Goal: Information Seeking & Learning: Compare options

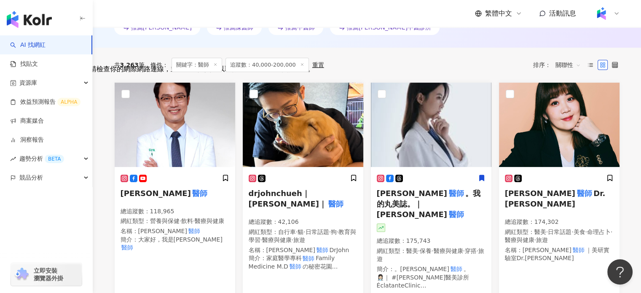
scroll to position [20, 0]
drag, startPoint x: 0, startPoint y: 0, endPoint x: 431, endPoint y: 194, distance: 472.8
click at [431, 194] on span "。我的丸美誌。｜王彥文" at bounding box center [429, 204] width 104 height 30
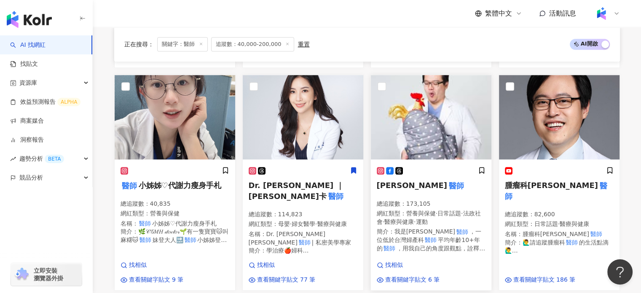
scroll to position [772, 0]
click at [447, 179] on mark "醫師" at bounding box center [456, 185] width 18 height 12
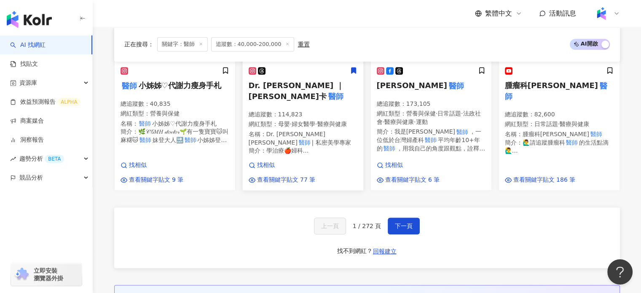
scroll to position [982, 0]
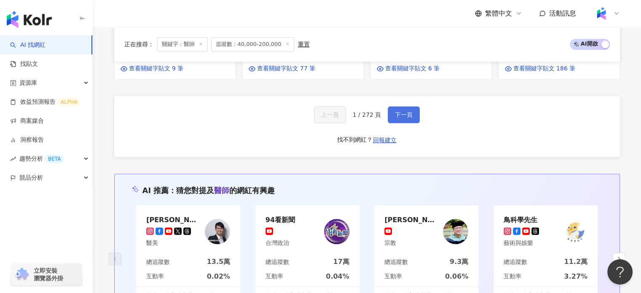
click at [409, 106] on button "下一頁" at bounding box center [403, 114] width 32 height 17
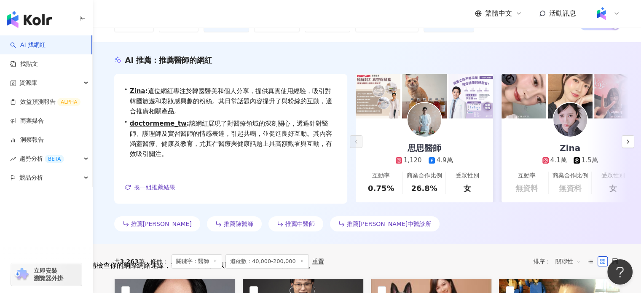
scroll to position [238, 0]
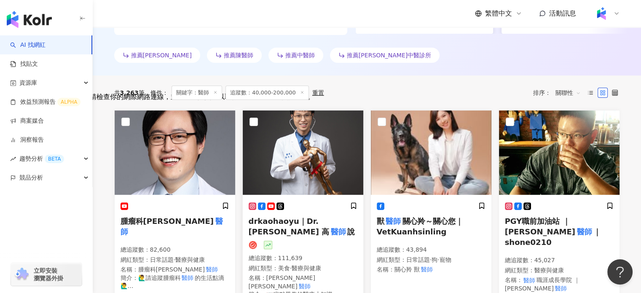
click at [307, 198] on div "drkaohaoyu｜Dr. Daniel Kao 高 醫師 說 總追蹤數 ： 111,639 網紅類型 ： 美食 · 醫療與健康 名稱 ： 高晧宇 馬偕中 …" at bounding box center [303, 266] width 120 height 140
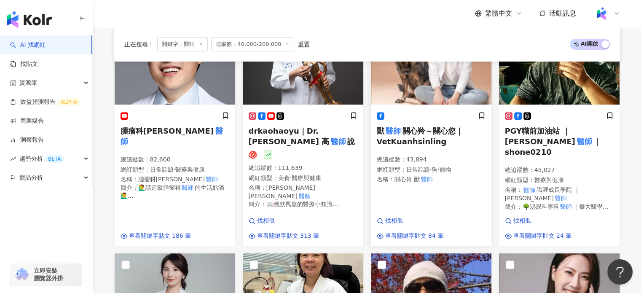
scroll to position [449, 0]
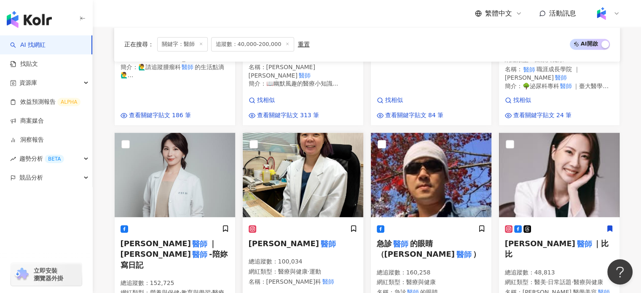
click at [265, 230] on div "梁瑋真 醫師 總追蹤數 ： 100,034 網紅類型 ： 醫療與健康 · 運動 名稱 ： 梁瑋真 復健科 醫師" at bounding box center [303, 257] width 109 height 67
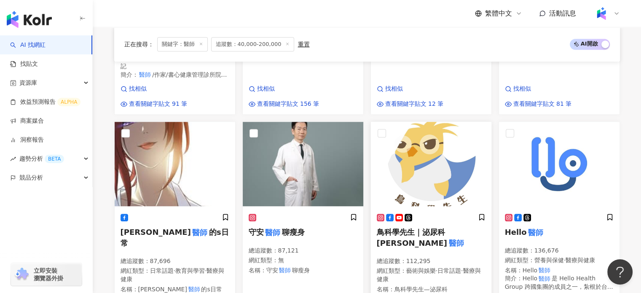
scroll to position [744, 0]
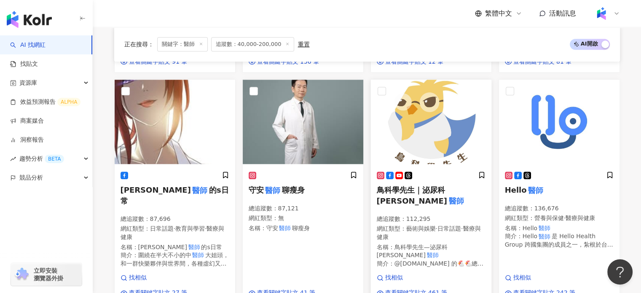
click at [447, 185] on span "鳥科學先生｜泌尿科顧芳瑜" at bounding box center [412, 194] width 70 height 19
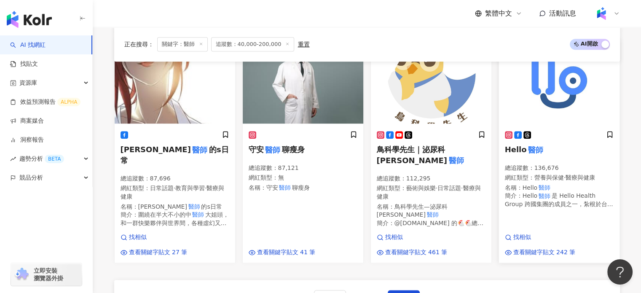
scroll to position [702, 0]
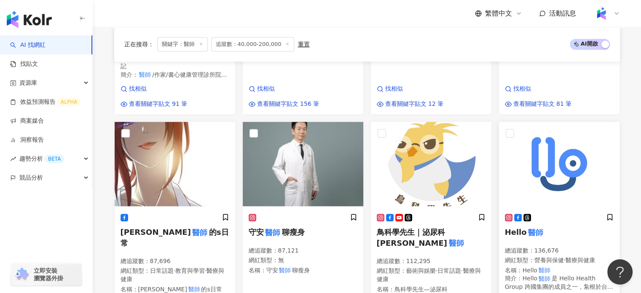
click at [559, 213] on div at bounding box center [559, 217] width 109 height 9
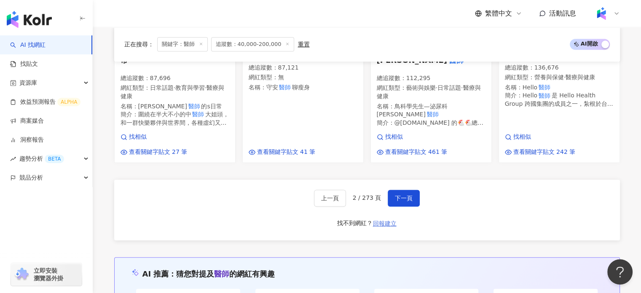
scroll to position [912, 0]
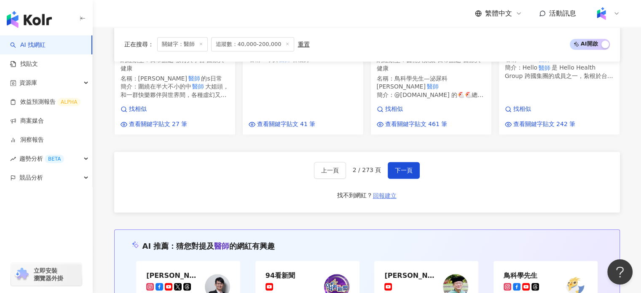
click at [395, 167] on span "下一頁" at bounding box center [404, 170] width 18 height 7
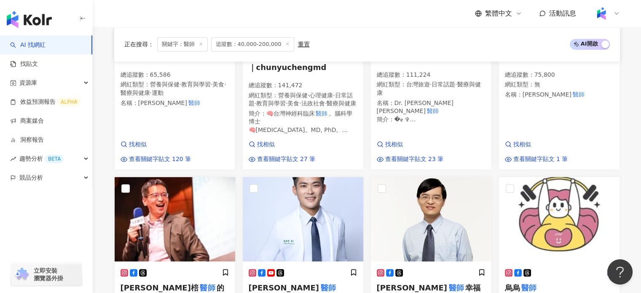
scroll to position [223, 0]
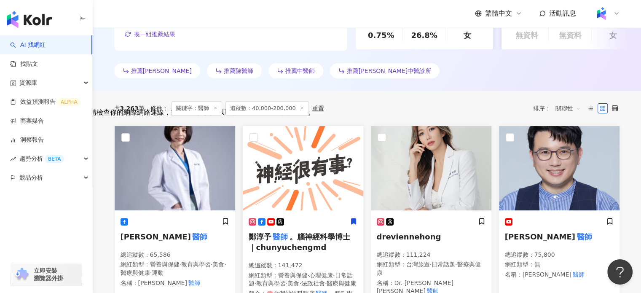
click at [337, 234] on span "。腦神經科學博士｜chunyuchengmd" at bounding box center [300, 241] width 102 height 19
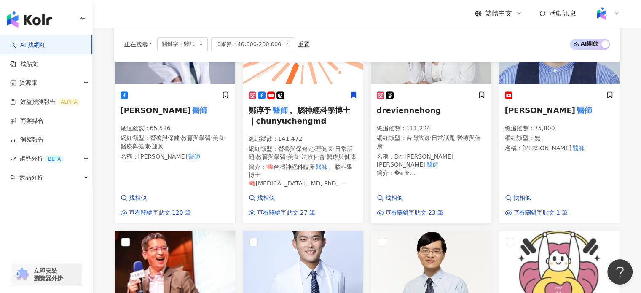
click at [417, 153] on div "總追蹤數 ： 111,224 網紅類型 ： 台灣旅遊 · 日常話題 · 醫療與健康 名稱 ： Dr. Evienne Hong 唐 醫師 簡介 ： �𝐞 ✞ …" at bounding box center [431, 150] width 109 height 53
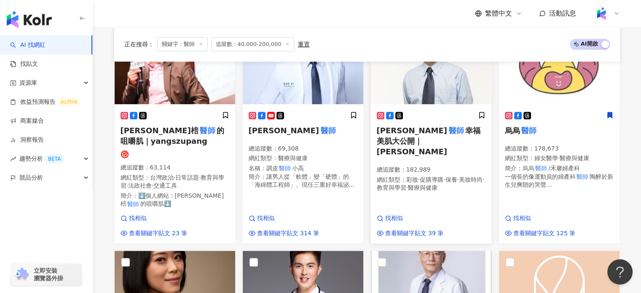
scroll to position [518, 0]
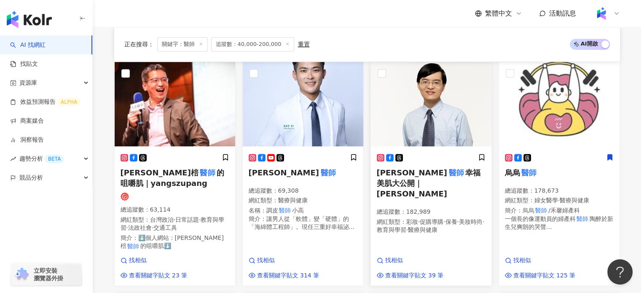
click at [425, 173] on div "邱品齊 醫師 幸福美肌大公開｜邱品齊 總追蹤數 ： 182,989 網紅類型 ： 彩妝 · 促購導購 · 保養 · 美妝時尚 · 教育與學習 · 醫療與健康" at bounding box center [431, 197] width 109 height 88
click at [544, 176] on h5 "烏烏 醫師" at bounding box center [559, 172] width 109 height 11
click at [269, 176] on span "高銘鴻" at bounding box center [284, 172] width 70 height 9
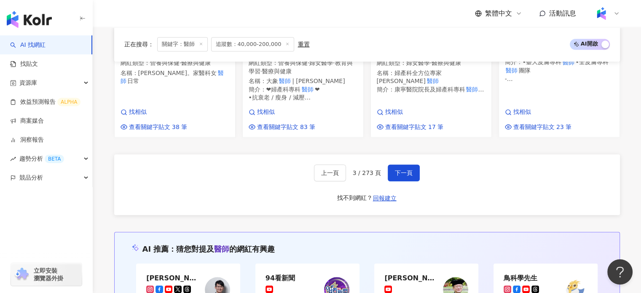
scroll to position [812, 0]
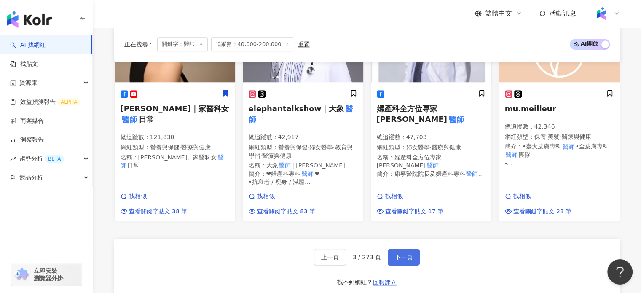
click at [408, 254] on span "下一頁" at bounding box center [404, 257] width 18 height 7
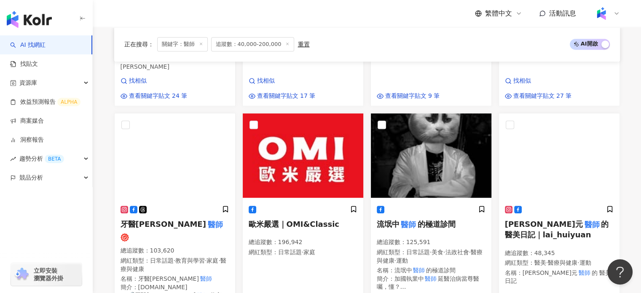
scroll to position [457, 0]
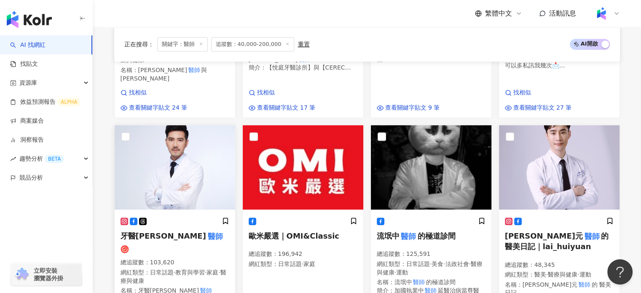
click at [175, 191] on img at bounding box center [175, 167] width 120 height 84
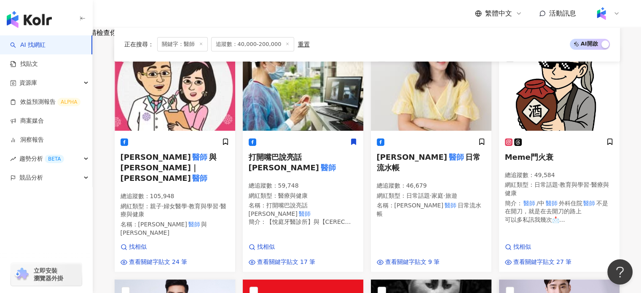
scroll to position [288, 0]
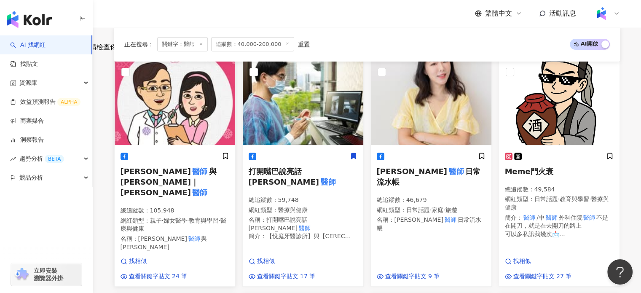
click at [166, 155] on div at bounding box center [174, 156] width 109 height 9
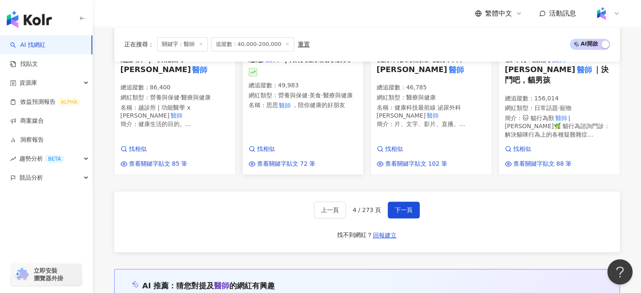
scroll to position [962, 0]
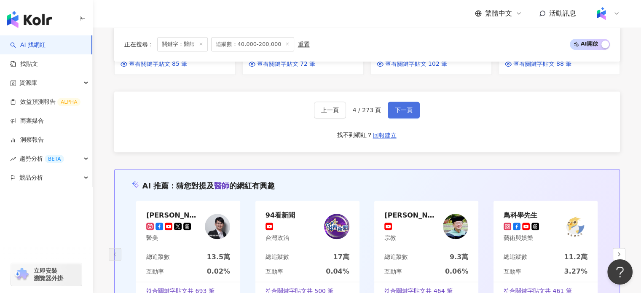
click at [390, 102] on button "下一頁" at bounding box center [403, 110] width 32 height 17
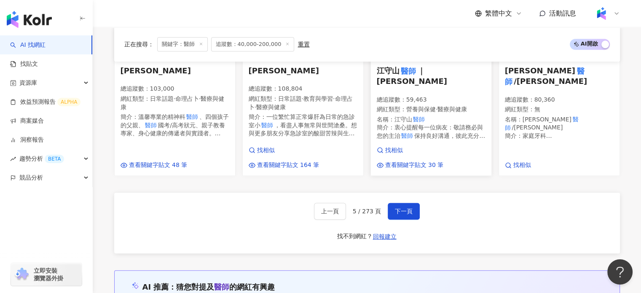
scroll to position [911, 0]
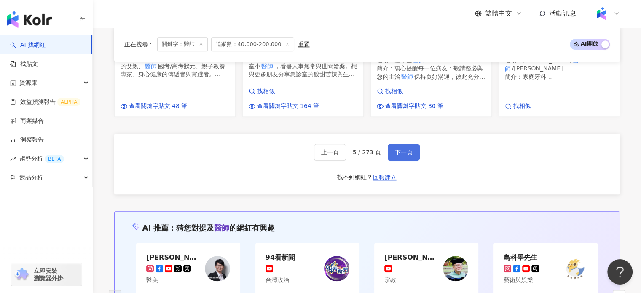
click at [409, 149] on span "下一頁" at bounding box center [404, 152] width 18 height 7
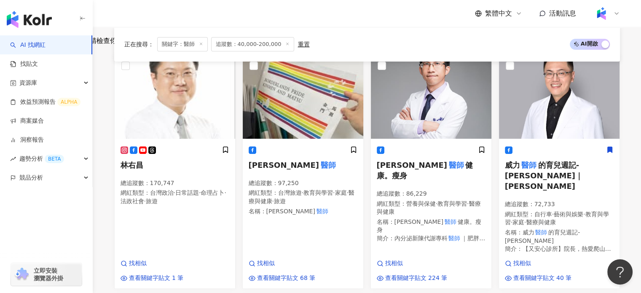
scroll to position [294, 0]
click at [166, 165] on h5 "林右昌" at bounding box center [174, 165] width 109 height 11
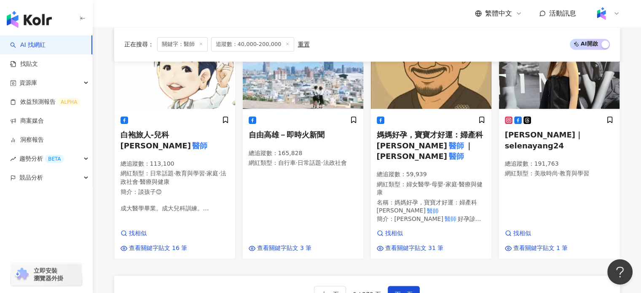
scroll to position [799, 0]
click at [401, 290] on span "下一頁" at bounding box center [404, 293] width 18 height 7
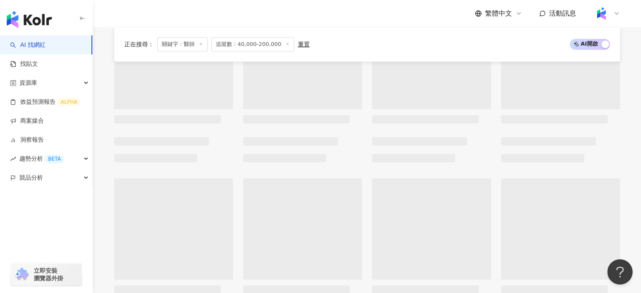
scroll to position [505, 0]
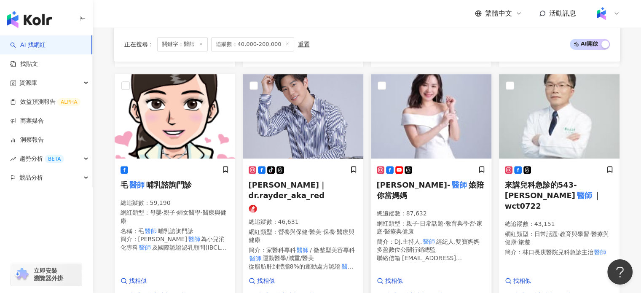
click at [426, 183] on div "Dj琦琦- 醫師 娘陪你當媽媽 總追蹤數 ： 87,632 網紅類型 ： 親子 · 日常話題 · 教育與學習 · 家庭 · 醫療與健康 簡介 ： DJ.主持人…" at bounding box center [431, 217] width 109 height 103
click at [544, 180] on span "來講兒科急診的543-吳昌騰" at bounding box center [541, 189] width 72 height 19
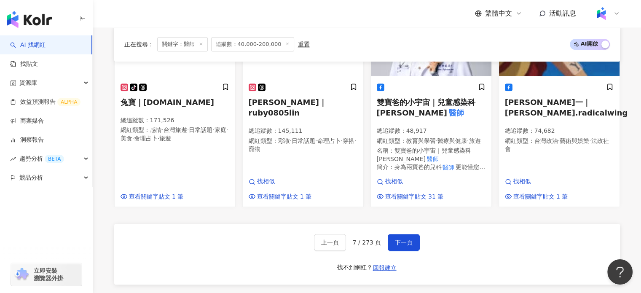
scroll to position [969, 0]
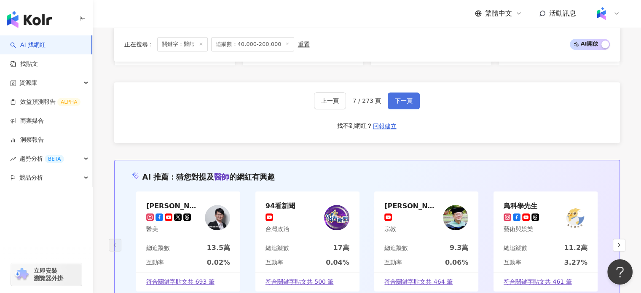
click at [408, 97] on span "下一頁" at bounding box center [404, 100] width 18 height 7
click at [405, 97] on span "下一頁" at bounding box center [404, 100] width 18 height 7
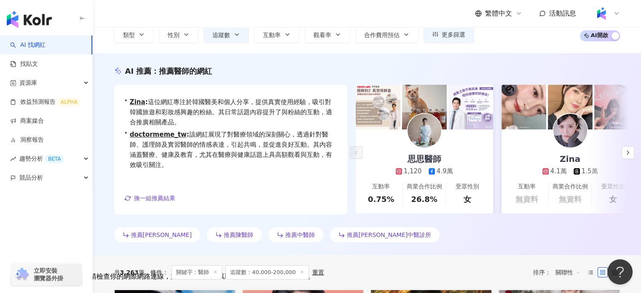
scroll to position [0, 0]
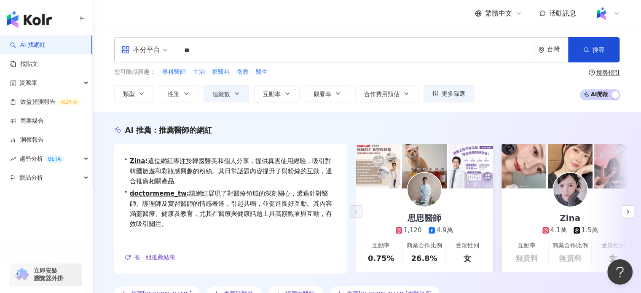
click at [291, 51] on input "**" at bounding box center [354, 51] width 351 height 16
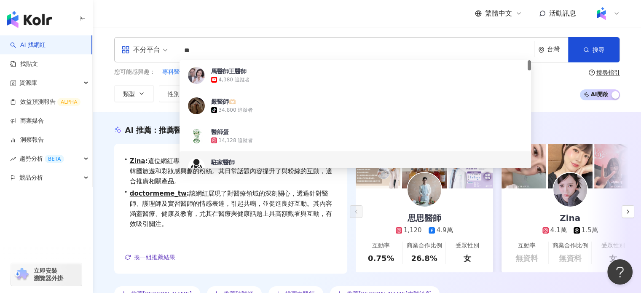
type input "*"
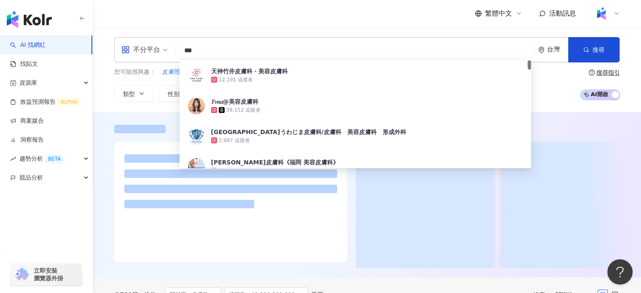
click at [169, 109] on div "不分平台 *** 台灣 搜尋 adf26b00-30f5-4cd2-9a9d-f786fadc2088 天神竹井皮膚科・美容皮膚科 12,191 追蹤者 𝑌𝑣…" at bounding box center [367, 69] width 548 height 85
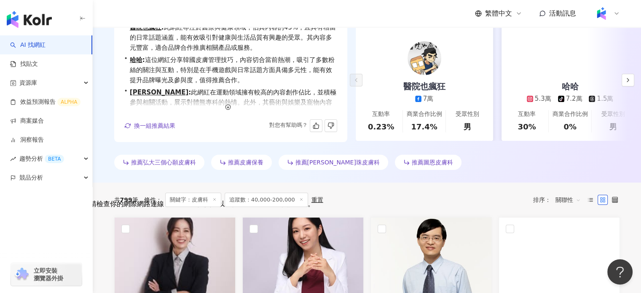
scroll to position [253, 0]
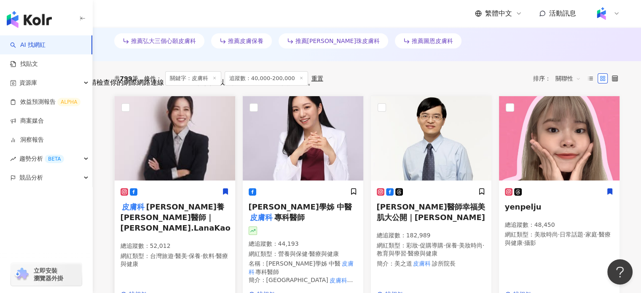
click at [169, 210] on span "日常菡養　高珮菡醫師｜dermaDr.LanaKao" at bounding box center [176, 217] width 112 height 30
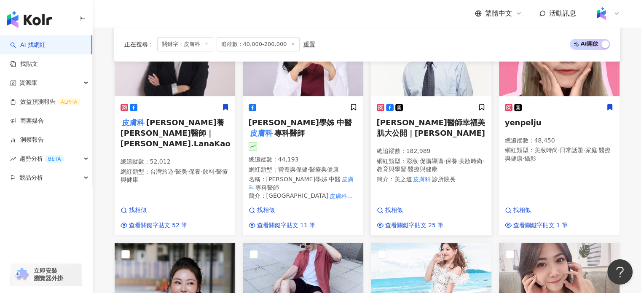
click at [383, 129] on span "邱品齊醫師幸福美肌大公開｜邱品齊" at bounding box center [431, 127] width 108 height 19
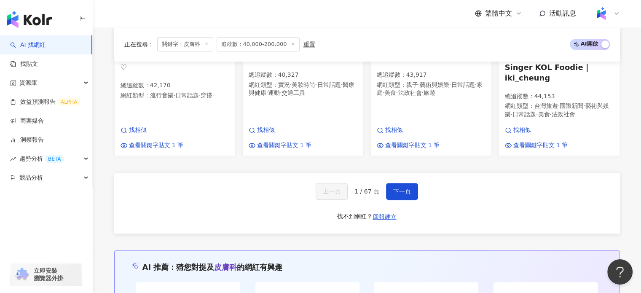
scroll to position [842, 0]
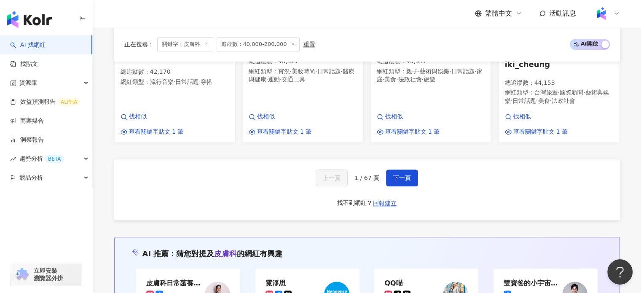
click at [401, 176] on div "上一頁 1 / 67 頁 下一頁 找不到網紅？ 回報建立" at bounding box center [366, 189] width 505 height 61
click at [394, 170] on button "下一頁" at bounding box center [402, 177] width 32 height 17
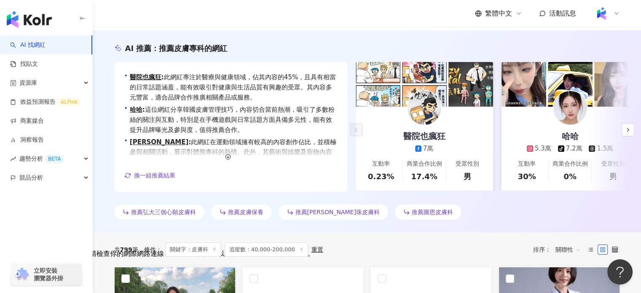
scroll to position [0, 0]
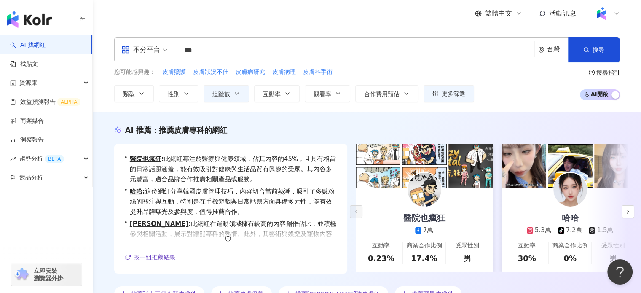
click at [235, 51] on input "***" at bounding box center [354, 51] width 351 height 16
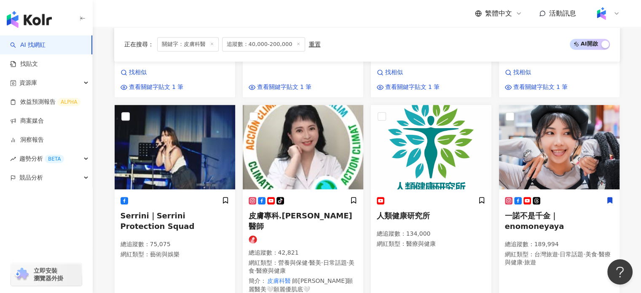
scroll to position [463, 0]
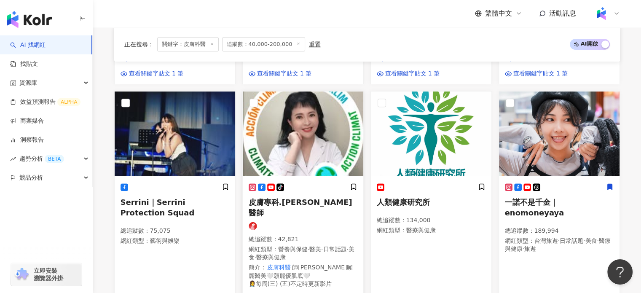
click at [300, 199] on div "tiktok-icon 皮膚專科.廖苑利醫師 總追蹤數 ： 42,821 網紅類型 ： 營養與保健 · 醫美 · 日常話題 · 美食 · 醫療與健康 簡介 ：…" at bounding box center [303, 238] width 109 height 111
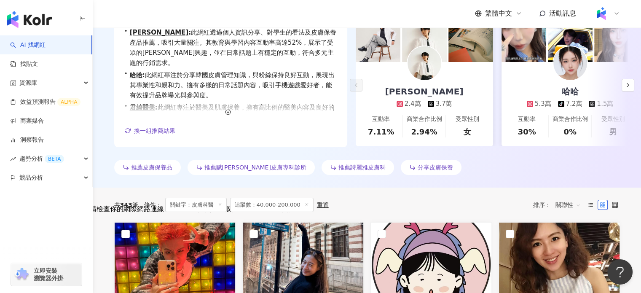
scroll to position [0, 0]
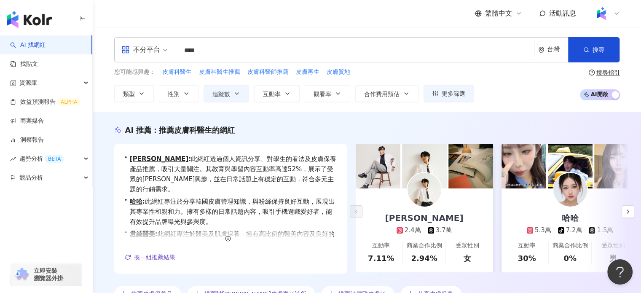
click at [258, 52] on input "****" at bounding box center [354, 51] width 351 height 16
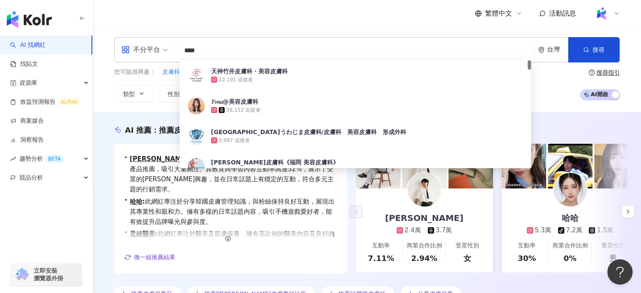
type input "****"
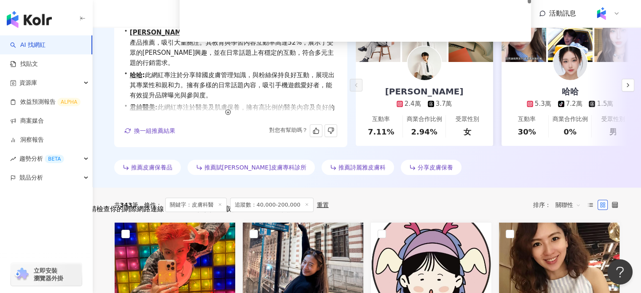
scroll to position [201, 0]
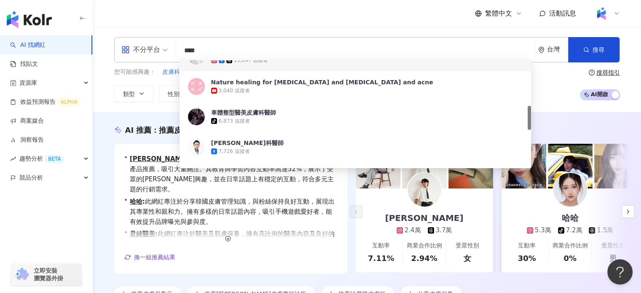
drag, startPoint x: 282, startPoint y: 49, endPoint x: 135, endPoint y: 32, distance: 148.0
click at [135, 32] on div "不分平台 **** 台灣 搜尋 bd314067-6629-4084-8395-4571a837e49c cc23dc87-baae-4f3f-9ace-ee…" at bounding box center [367, 69] width 548 height 85
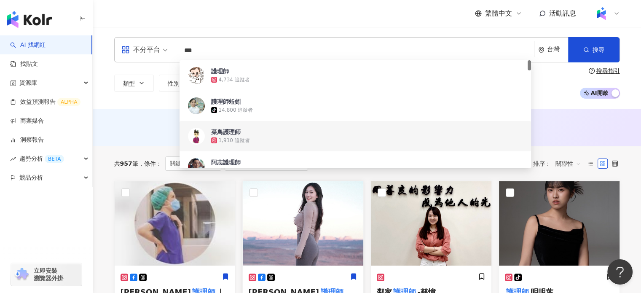
scroll to position [126, 0]
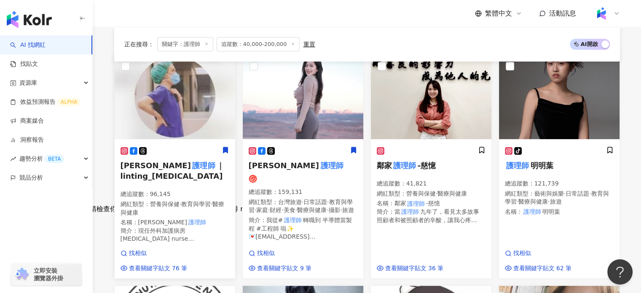
click at [209, 168] on h5 "林婷 護理師 ｜linting_icu" at bounding box center [174, 170] width 109 height 21
click at [319, 170] on mark "護理師" at bounding box center [332, 165] width 26 height 12
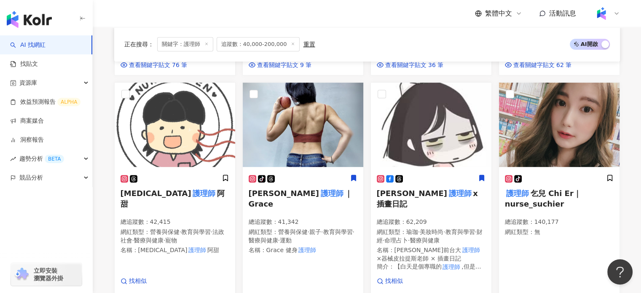
scroll to position [337, 0]
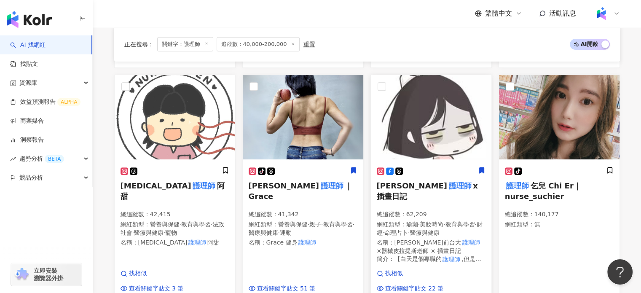
click at [447, 190] on mark "護理師" at bounding box center [460, 185] width 26 height 12
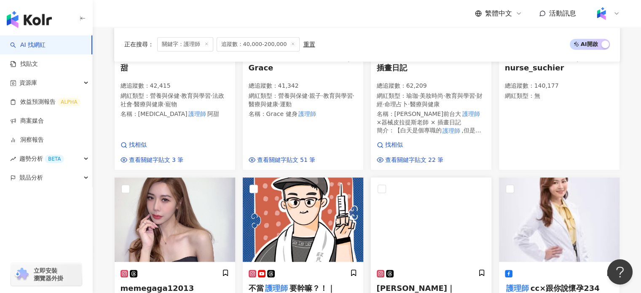
scroll to position [548, 0]
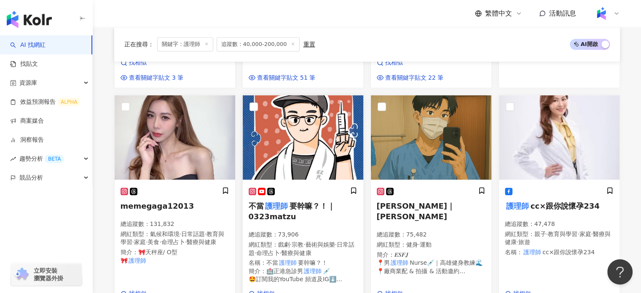
click at [272, 203] on mark "護理師" at bounding box center [277, 206] width 26 height 12
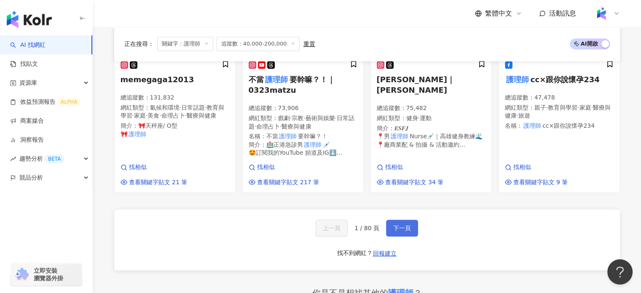
click at [392, 219] on button "下一頁" at bounding box center [402, 227] width 32 height 17
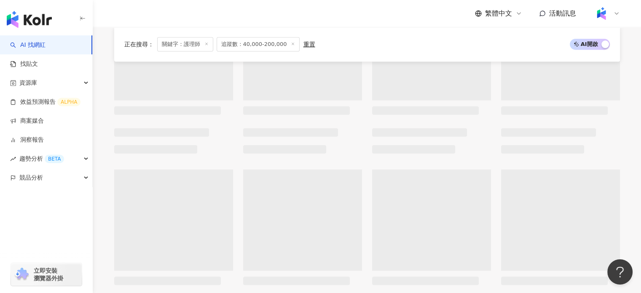
scroll to position [326, 0]
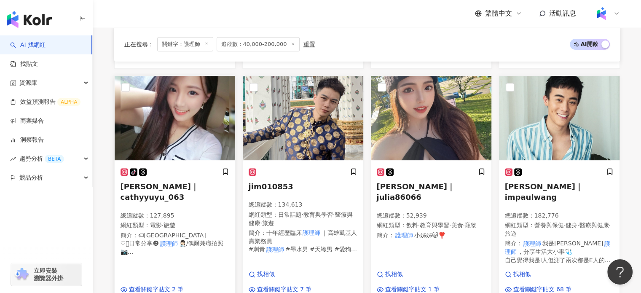
click at [179, 171] on div "tiktok-icon" at bounding box center [174, 172] width 109 height 9
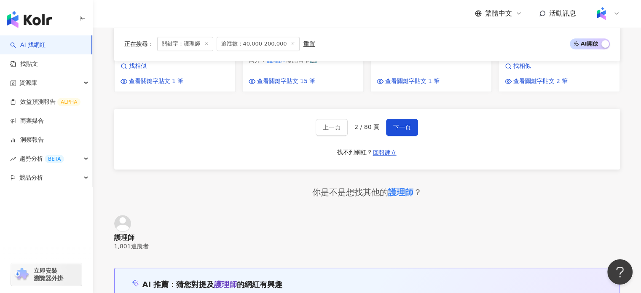
scroll to position [747, 0]
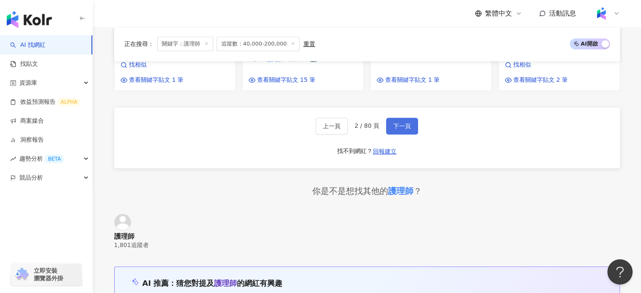
click at [412, 120] on button "下一頁" at bounding box center [402, 126] width 32 height 17
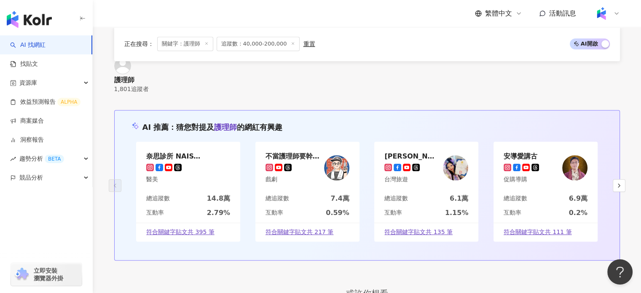
scroll to position [603, 0]
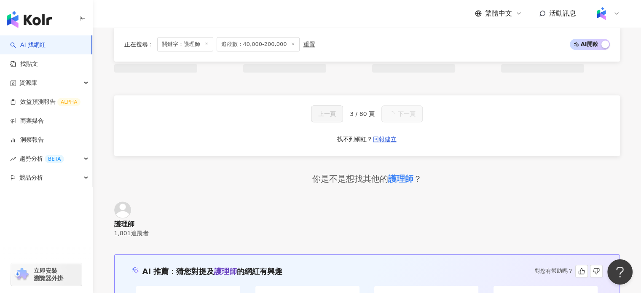
drag, startPoint x: 412, startPoint y: 292, endPoint x: 419, endPoint y: 292, distance: 6.3
click at [414, 277] on div "AI 推薦 ： 猜您對提及 護理師 的網紅有興趣 對您有幫助嗎？" at bounding box center [366, 271] width 471 height 13
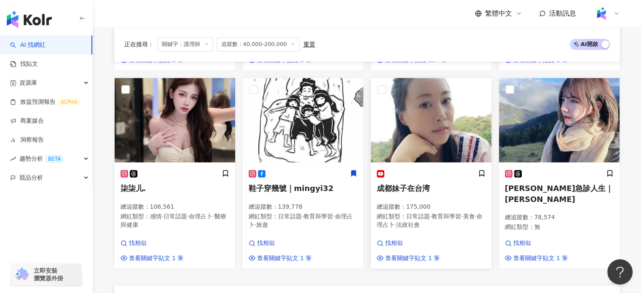
scroll to position [556, 0]
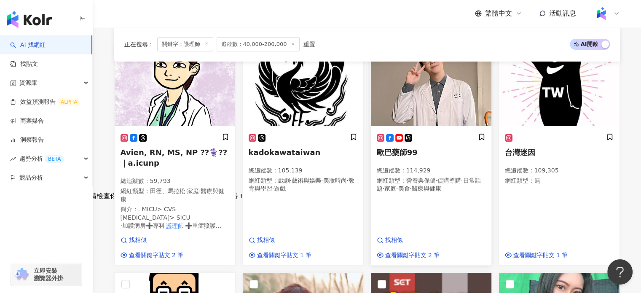
scroll to position [55, 0]
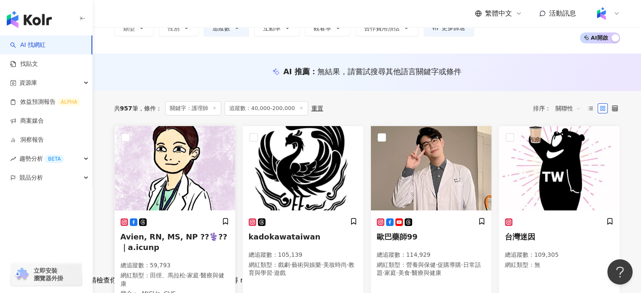
click at [158, 233] on span "Avien, RN, MS, NP ??‍⚕️??｜a.icunp" at bounding box center [173, 241] width 107 height 19
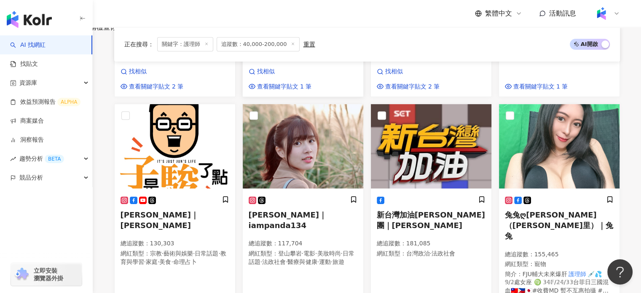
scroll to position [434, 0]
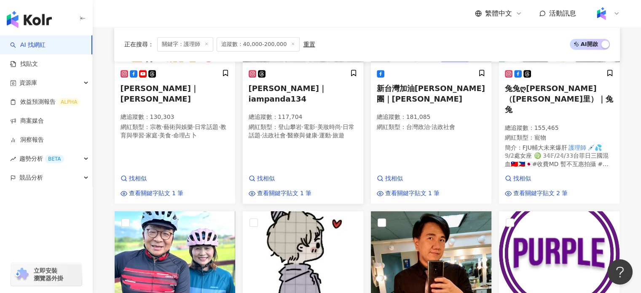
click at [303, 89] on span "傅詩涵｜iampanda134" at bounding box center [288, 93] width 78 height 19
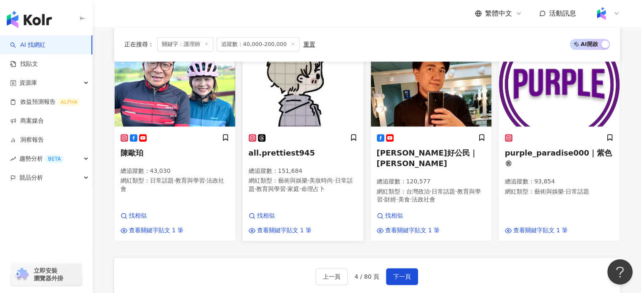
scroll to position [645, 0]
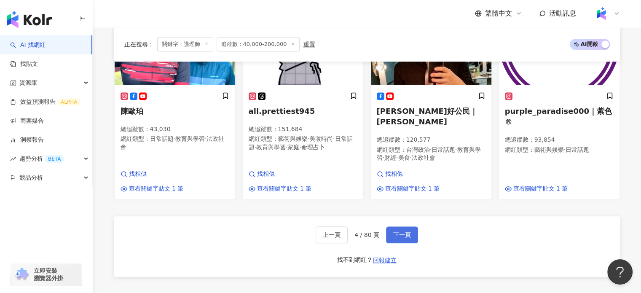
click at [406, 231] on span "下一頁" at bounding box center [402, 234] width 18 height 7
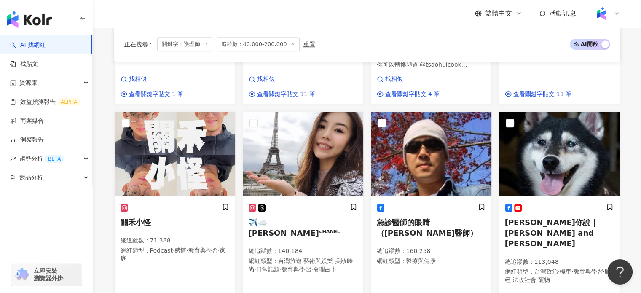
scroll to position [632, 0]
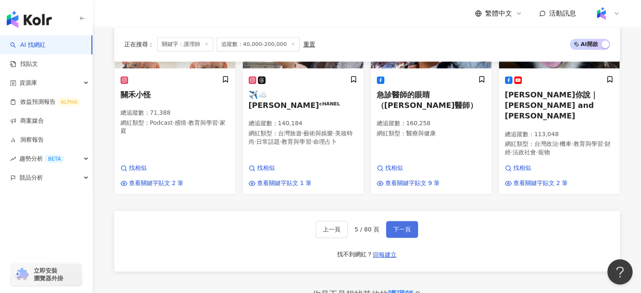
click at [397, 221] on button "下一頁" at bounding box center [402, 229] width 32 height 17
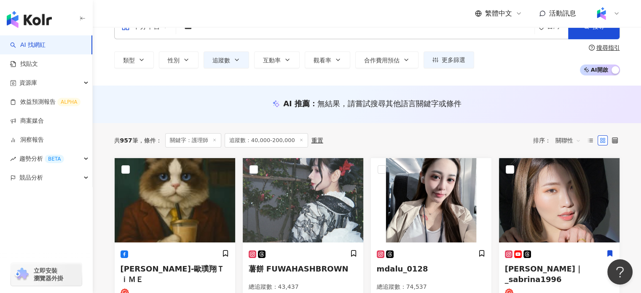
scroll to position [0, 0]
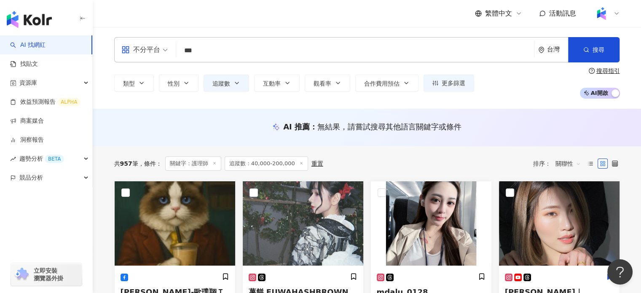
click at [348, 55] on input "***" at bounding box center [354, 51] width 351 height 16
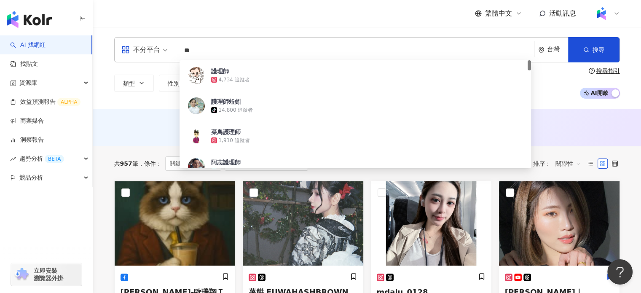
type input "*"
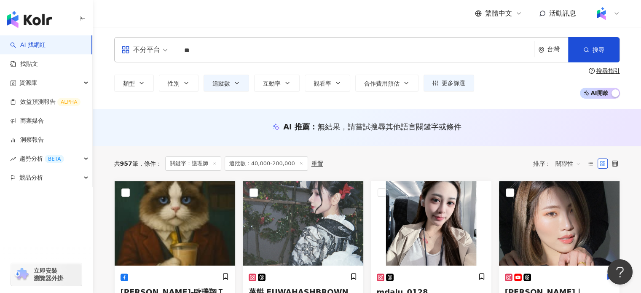
type input "**"
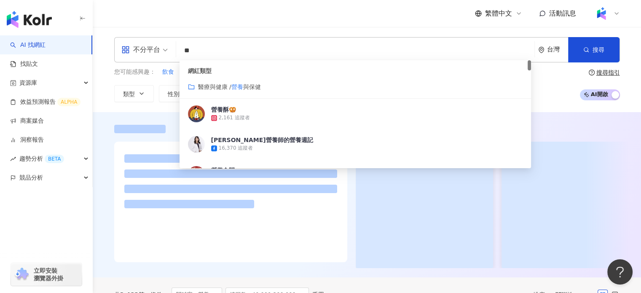
click at [223, 90] on span "醫療與健康 /" at bounding box center [214, 86] width 33 height 7
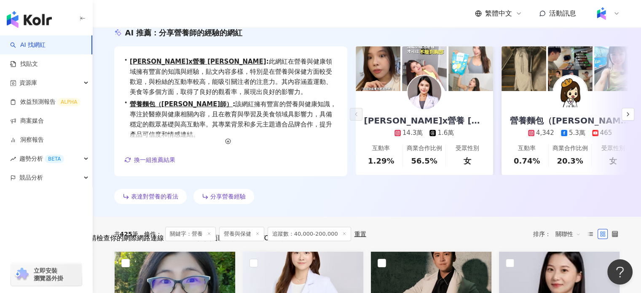
scroll to position [84, 0]
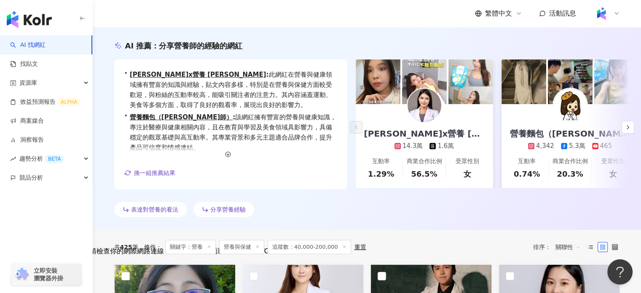
click at [441, 121] on div "皮拉提斯x營養 Katie 14.3萬 1.6萬" at bounding box center [423, 127] width 137 height 46
click at [625, 126] on icon "button" at bounding box center [627, 127] width 7 height 7
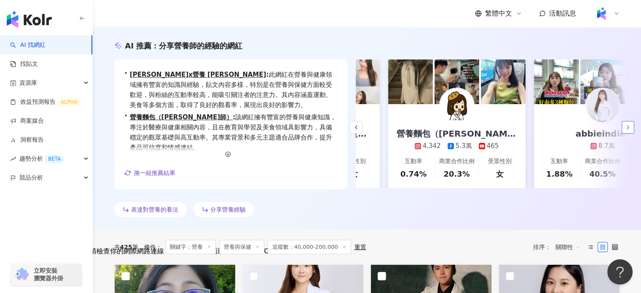
scroll to position [0, 146]
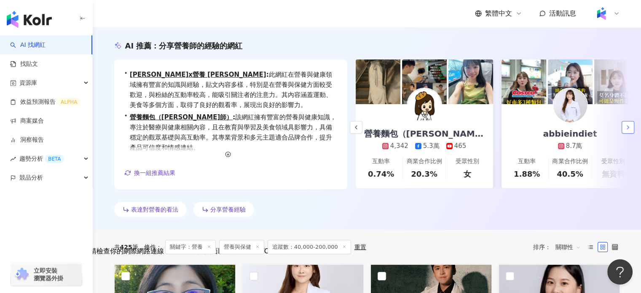
click at [625, 126] on icon "button" at bounding box center [627, 127] width 7 height 7
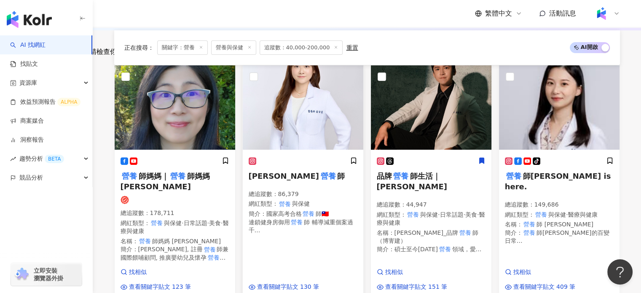
scroll to position [253, 0]
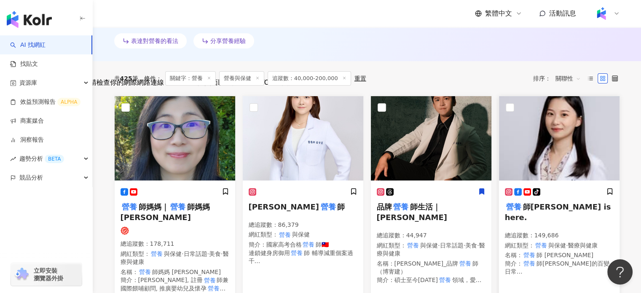
click at [563, 202] on span "師Emma-Emma is here." at bounding box center [558, 211] width 106 height 19
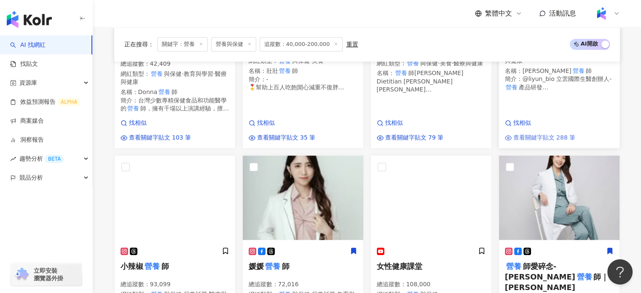
scroll to position [590, 0]
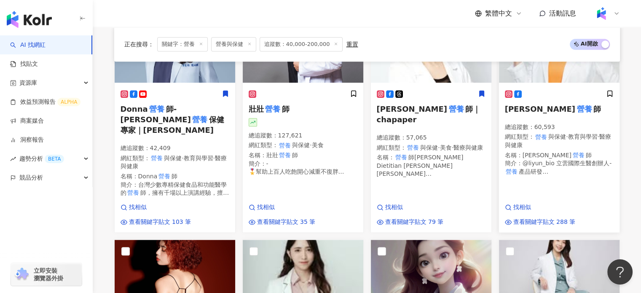
click at [593, 112] on span "師" at bounding box center [597, 108] width 8 height 9
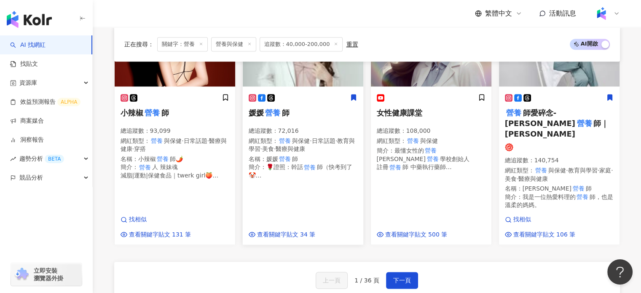
scroll to position [842, 0]
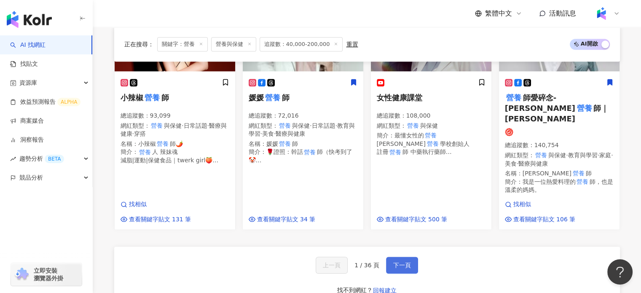
click at [401, 262] on span "下一頁" at bounding box center [402, 265] width 18 height 7
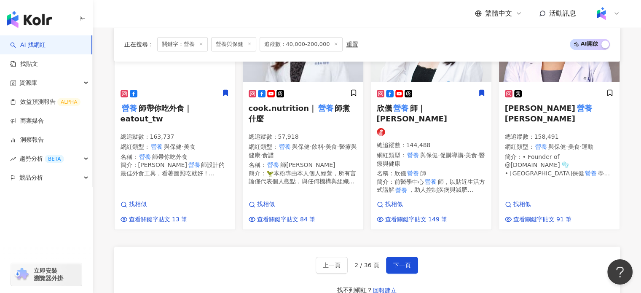
scroll to position [758, 0]
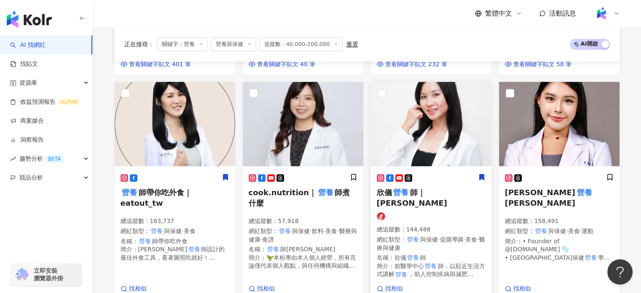
click at [417, 188] on span "師｜jessie_magicdiet" at bounding box center [412, 197] width 70 height 19
drag, startPoint x: 332, startPoint y: 166, endPoint x: 249, endPoint y: 0, distance: 185.4
click at [332, 188] on span "師煮什麼" at bounding box center [300, 197] width 102 height 19
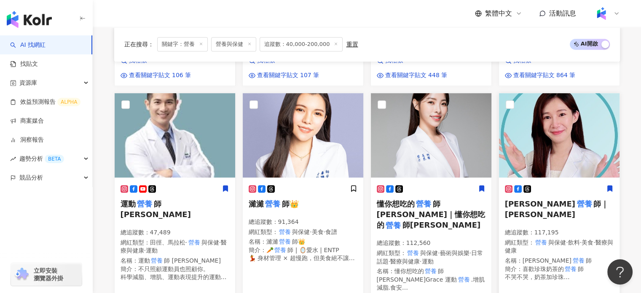
click at [545, 199] on span "師｜angela_dietitian" at bounding box center [557, 208] width 104 height 19
click at [417, 198] on mark "營養" at bounding box center [423, 204] width 18 height 12
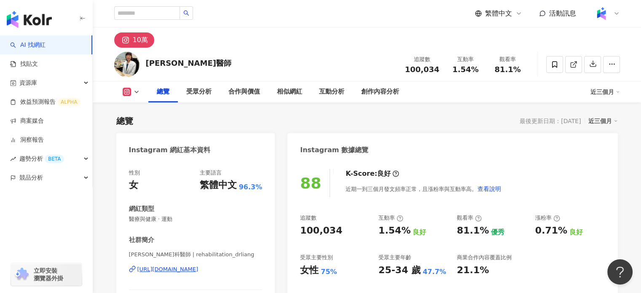
scroll to position [126, 0]
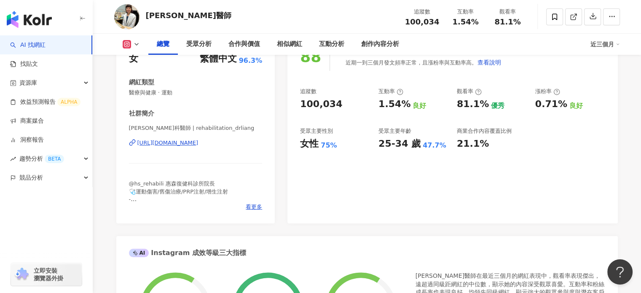
click at [191, 144] on div "https://www.instagram.com/rehabilitation_drliang/" at bounding box center [167, 143] width 61 height 8
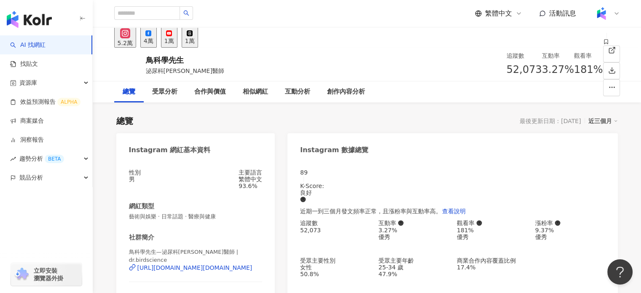
scroll to position [168, 0]
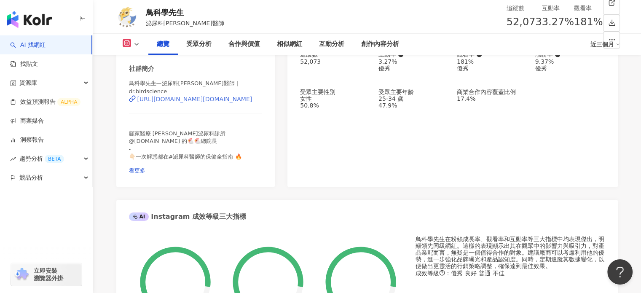
click at [206, 102] on div "https://www.instagram.com/dr.birdscience/" at bounding box center [194, 99] width 115 height 7
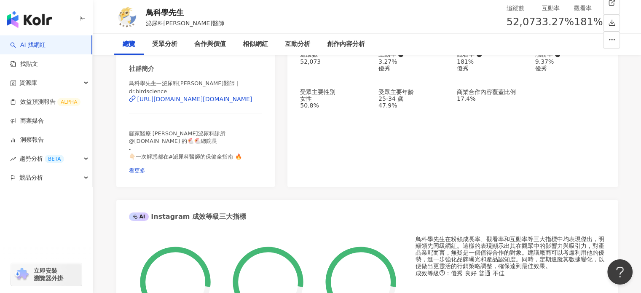
scroll to position [0, 0]
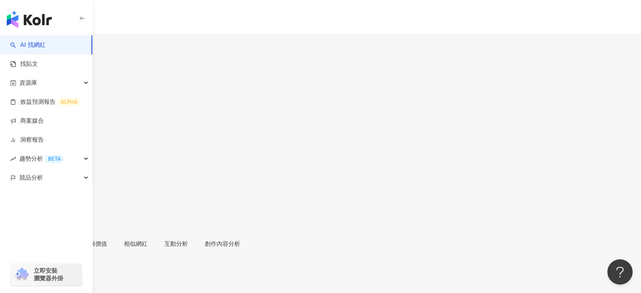
scroll to position [29, 0]
drag, startPoint x: 129, startPoint y: 217, endPoint x: 247, endPoint y: 218, distance: 117.9
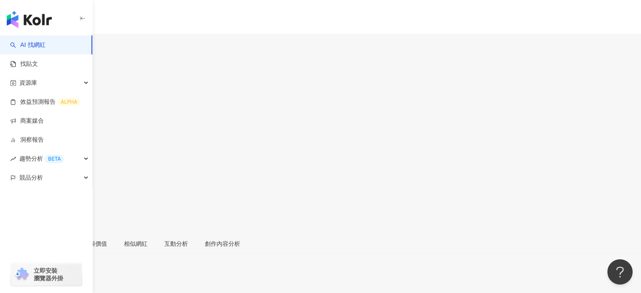
drag, startPoint x: 451, startPoint y: 69, endPoint x: 479, endPoint y: 69, distance: 28.2
click at [479, 126] on div "0.33%" at bounding box center [320, 134] width 641 height 16
click at [35, 101] on span "94,407" at bounding box center [17, 107] width 35 height 12
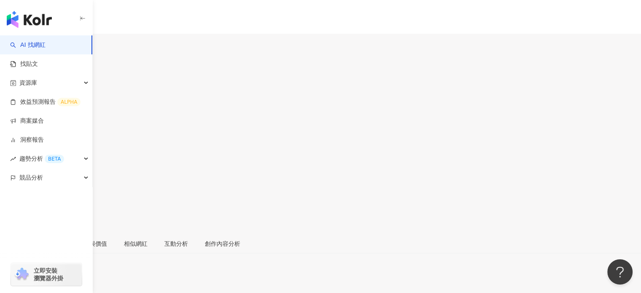
copy span "94,407"
click at [453, 126] on div "0.33%" at bounding box center [320, 134] width 641 height 16
drag, startPoint x: 460, startPoint y: 69, endPoint x: 479, endPoint y: 69, distance: 19.4
click at [479, 126] on div "0.33%" at bounding box center [320, 134] width 641 height 16
drag, startPoint x: 446, startPoint y: 70, endPoint x: 484, endPoint y: 72, distance: 37.5
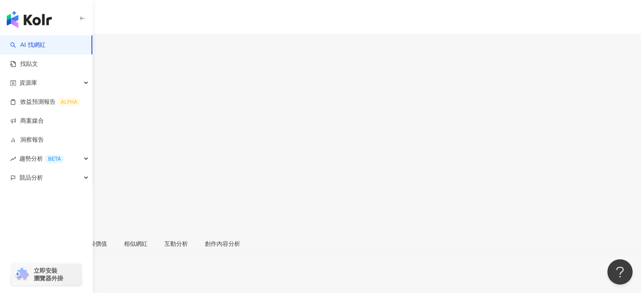
click at [484, 115] on div "互動率 0.33%" at bounding box center [320, 128] width 641 height 27
copy span "0.33%"
drag, startPoint x: 199, startPoint y: 140, endPoint x: 199, endPoint y: 159, distance: 19.0
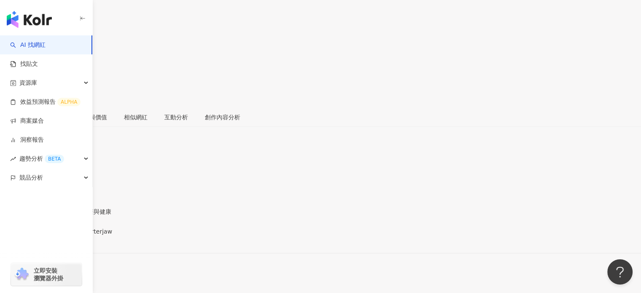
drag, startPoint x: 209, startPoint y: 144, endPoint x: 191, endPoint y: 182, distance: 42.8
click at [74, 235] on div "https://www.instagram.com/drcarterjaw/" at bounding box center [41, 238] width 66 height 7
click at [35, 101] on span "55,409" at bounding box center [17, 107] width 35 height 12
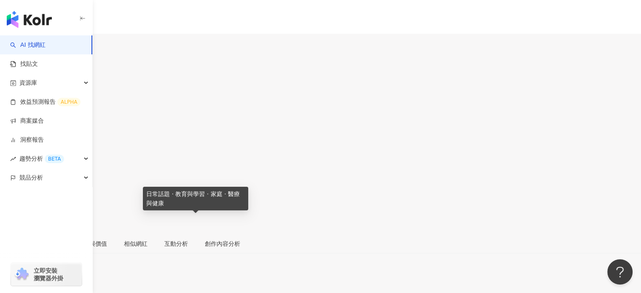
copy span "日常話題 · 教育與學習 · 家庭 · 醫療與健康"
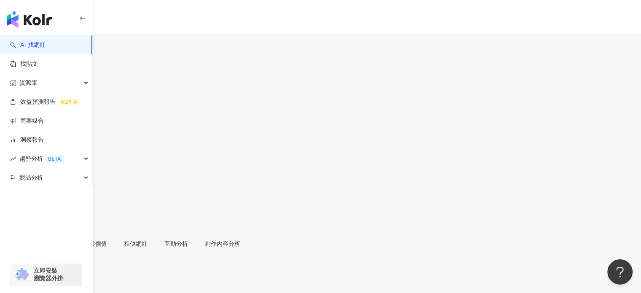
drag, startPoint x: 408, startPoint y: 69, endPoint x: 520, endPoint y: 67, distance: 112.5
click at [520, 88] on div "追蹤數 55,409 互動率 1.06% 觀看率 448%" at bounding box center [320, 128] width 641 height 80
copy div "55,409 互動率 1.06% 觀看率 448%"
click at [40, 46] on div "4.1萬" at bounding box center [32, 49] width 15 height 7
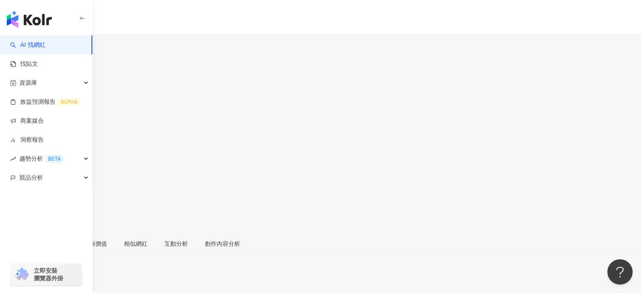
click at [425, 234] on div "總覽 受眾分析 合作與價值 相似網紅 互動分析 創作內容分析" at bounding box center [320, 243] width 641 height 19
drag, startPoint x: 409, startPoint y: 69, endPoint x: 430, endPoint y: 71, distance: 21.1
click at [438, 88] on div "追蹤數 41,254 互動率 3.51% 觀看率 無資料" at bounding box center [320, 128] width 641 height 80
copy span "41,254"
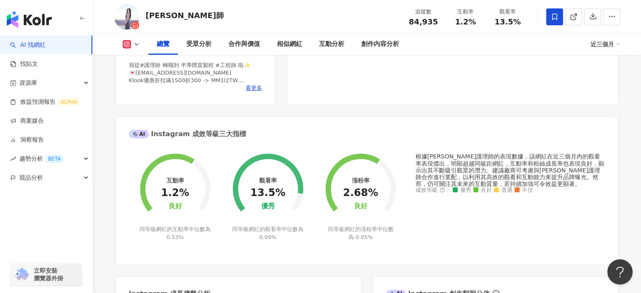
scroll to position [168, 0]
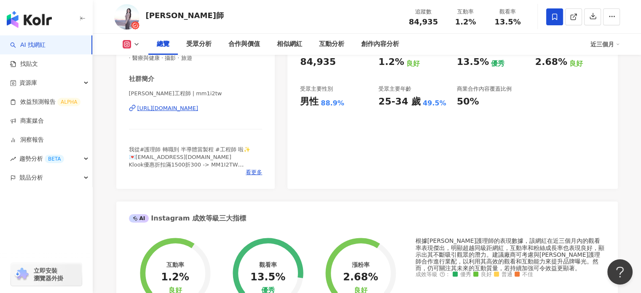
click at [198, 110] on div "[URL][DOMAIN_NAME]" at bounding box center [167, 108] width 61 height 8
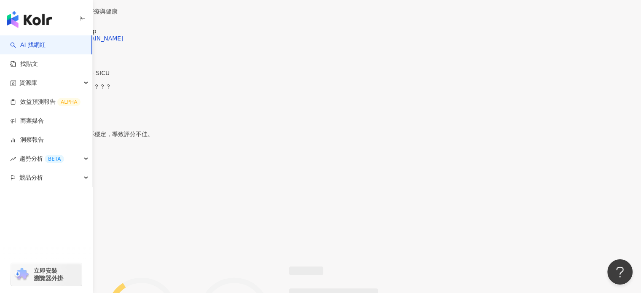
scroll to position [337, 0]
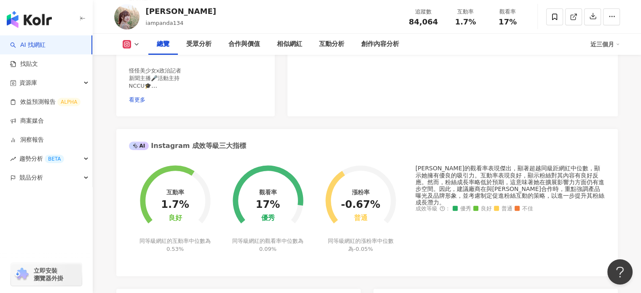
scroll to position [211, 0]
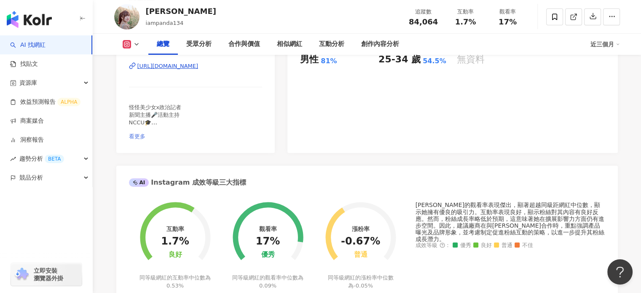
click at [145, 133] on span "看更多" at bounding box center [137, 136] width 16 height 6
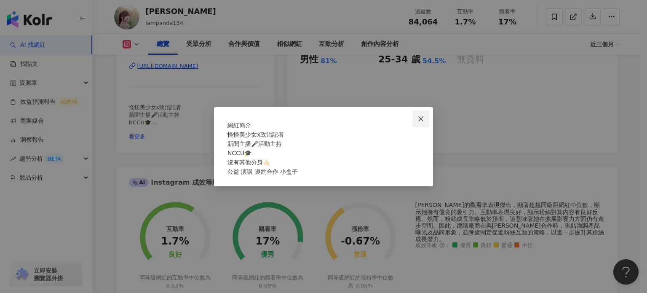
click at [426, 110] on button "Close" at bounding box center [420, 118] width 17 height 17
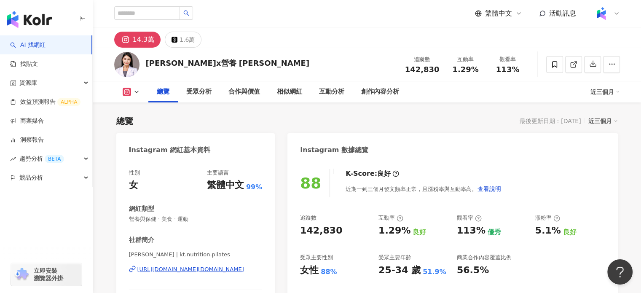
click at [163, 270] on div "[URL][DOMAIN_NAME][DOMAIN_NAME]" at bounding box center [190, 269] width 107 height 8
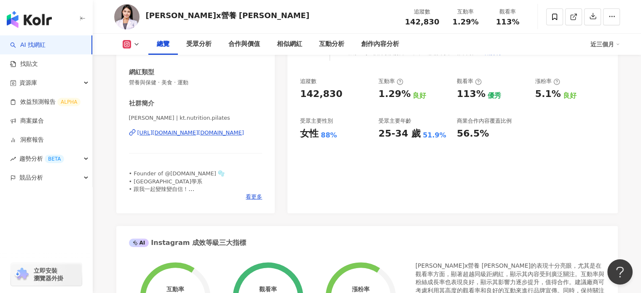
scroll to position [84, 0]
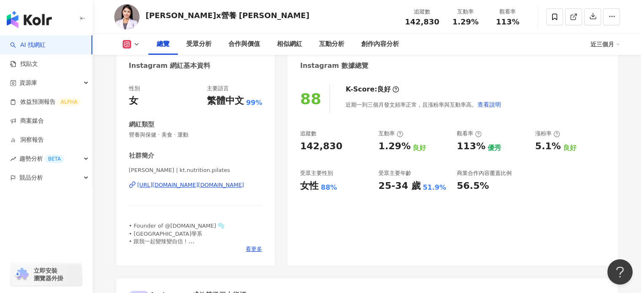
click at [173, 183] on div "[URL][DOMAIN_NAME][DOMAIN_NAME]" at bounding box center [190, 185] width 107 height 8
drag, startPoint x: 212, startPoint y: 14, endPoint x: 139, endPoint y: 13, distance: 72.5
click at [139, 13] on div "皮拉提斯x營養 Katie 追蹤數 142,830 互動率 1.29% 觀看率 113%" at bounding box center [366, 16] width 539 height 33
click at [204, 20] on div "皮拉提斯x營養 Katie" at bounding box center [228, 15] width 164 height 11
drag, startPoint x: 218, startPoint y: 16, endPoint x: 144, endPoint y: 15, distance: 73.7
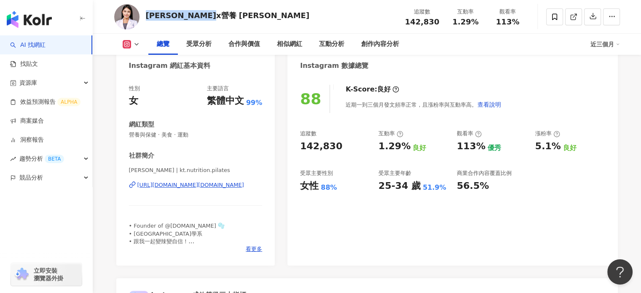
click at [144, 15] on div "皮拉提斯x營養 Katie 追蹤數 142,830 互動率 1.29% 觀看率 113%" at bounding box center [366, 16] width 539 height 33
copy div "皮拉提斯x營養 Katie"
click at [170, 136] on span "營養與保健 · 美食 · 運動" at bounding box center [196, 135] width 134 height 8
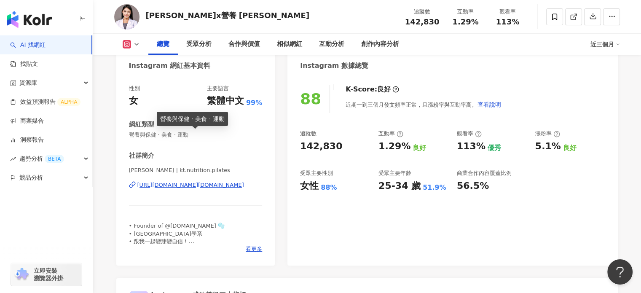
click at [171, 137] on span "營養與保健 · 美食 · 運動" at bounding box center [196, 135] width 134 height 8
copy span "營養與保健 · 美食 · 運動"
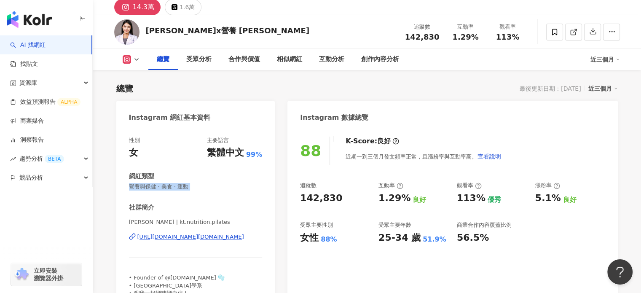
scroll to position [42, 0]
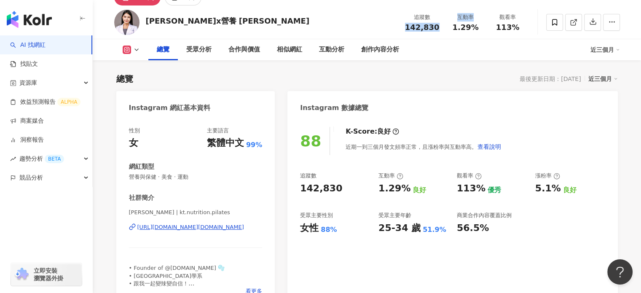
drag, startPoint x: 407, startPoint y: 27, endPoint x: 449, endPoint y: 27, distance: 41.3
click at [449, 27] on div "追蹤數 142,830 互動率 1.29% 觀看率 113%" at bounding box center [464, 22] width 129 height 25
click at [420, 30] on span "142,830" at bounding box center [422, 27] width 35 height 9
drag, startPoint x: 409, startPoint y: 25, endPoint x: 440, endPoint y: 27, distance: 30.4
click at [440, 27] on div "追蹤數 142,830" at bounding box center [422, 22] width 45 height 18
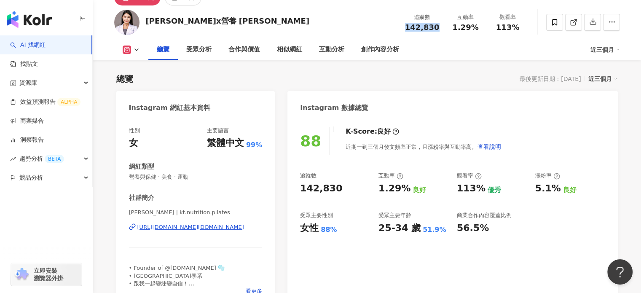
click at [419, 27] on span "142,830" at bounding box center [422, 27] width 35 height 9
click at [409, 29] on span "142,830" at bounding box center [422, 27] width 35 height 9
copy span "142,830"
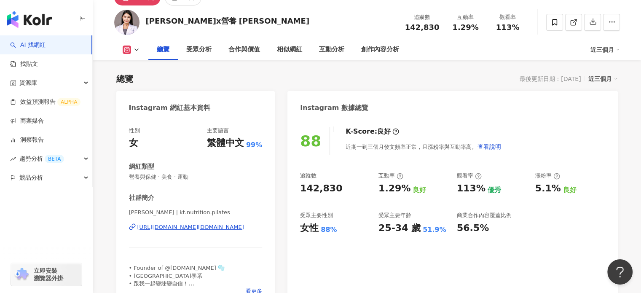
click at [457, 27] on span "1.29%" at bounding box center [465, 27] width 26 height 8
drag, startPoint x: 452, startPoint y: 27, endPoint x: 522, endPoint y: 30, distance: 70.8
click at [522, 30] on div "追蹤數 142,830 互動率 1.29% 觀看率 113%" at bounding box center [464, 22] width 129 height 25
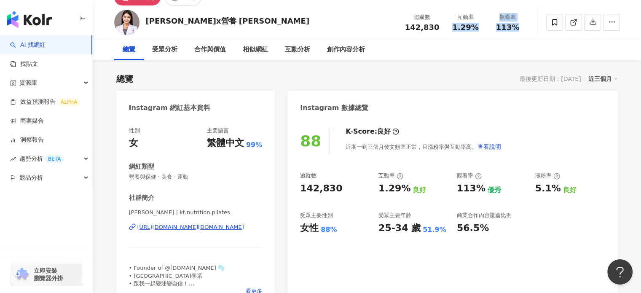
scroll to position [0, 0]
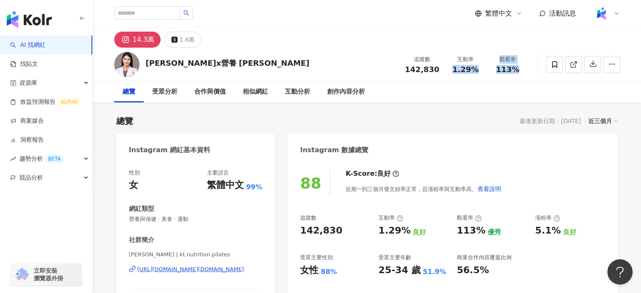
click at [409, 68] on span "142,830" at bounding box center [422, 69] width 35 height 9
click at [412, 69] on span "142,830" at bounding box center [422, 69] width 35 height 9
click at [406, 70] on div "追蹤數 142,830" at bounding box center [422, 64] width 45 height 18
click at [413, 70] on span "142,830" at bounding box center [422, 69] width 35 height 9
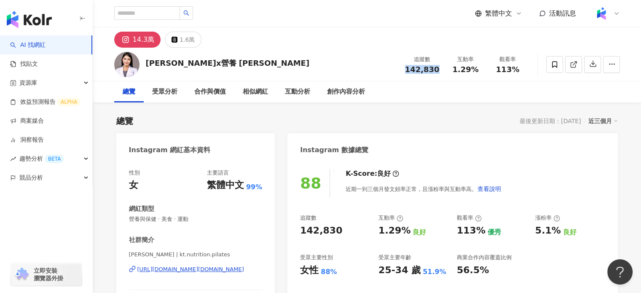
click at [413, 70] on span "142,830" at bounding box center [422, 69] width 35 height 9
copy span "142,830"
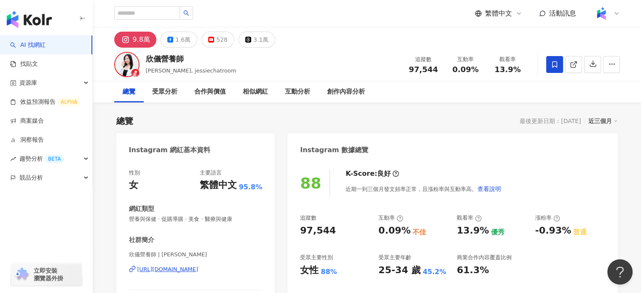
click at [198, 267] on div "[URL][DOMAIN_NAME]" at bounding box center [167, 269] width 61 height 8
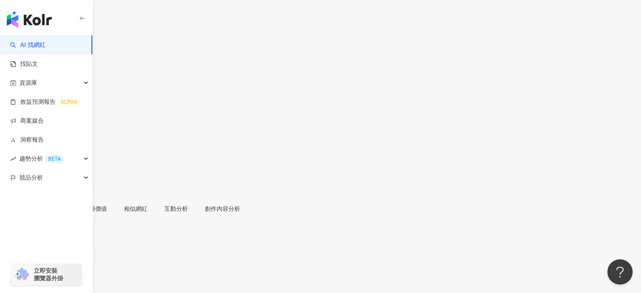
scroll to position [84, 0]
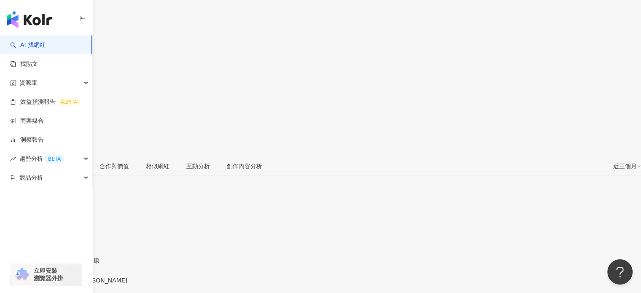
click at [74, 284] on div "[URL][DOMAIN_NAME]" at bounding box center [41, 287] width 66 height 7
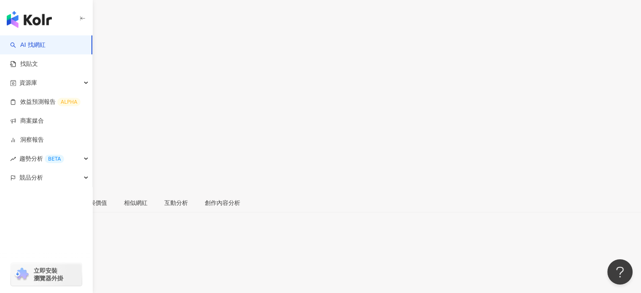
scroll to position [0, 0]
click at [67, 80] on div "[PERSON_NAME]營養師" at bounding box center [33, 83] width 67 height 7
click at [67, 80] on div "Angela營養師" at bounding box center [33, 83] width 67 height 7
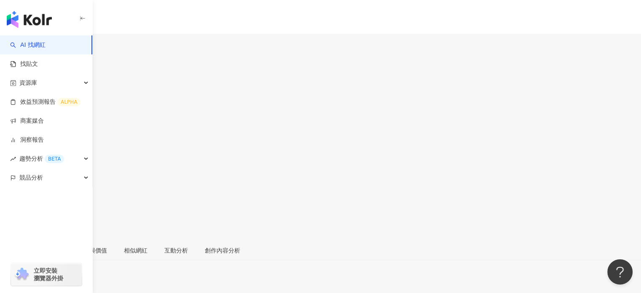
copy div "Angela營養師"
click at [487, 149] on div "觀看率 37.5%" at bounding box center [320, 162] width 641 height 27
click at [32, 133] on span "0.06%" at bounding box center [16, 141] width 32 height 16
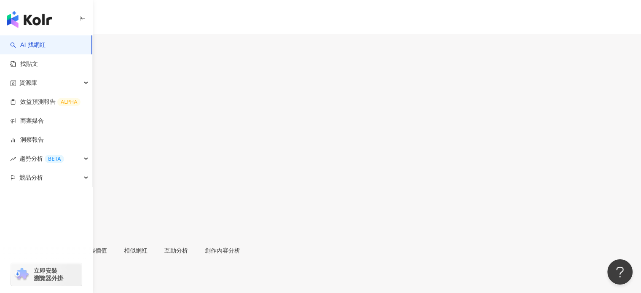
drag, startPoint x: 453, startPoint y: 69, endPoint x: 524, endPoint y: 72, distance: 71.2
click at [524, 95] on div "追蹤數 88,062 互動率 0.06% 觀看率 37.5%" at bounding box center [320, 135] width 641 height 80
click at [466, 241] on div "總覽 受眾分析 合作與價值 相似網紅 互動分析 創作內容分析" at bounding box center [320, 250] width 641 height 19
click at [42, 46] on div "4,649" at bounding box center [33, 49] width 17 height 7
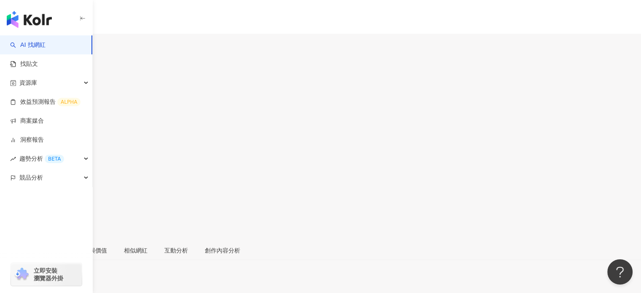
click at [29, 66] on span "4,649" at bounding box center [14, 72] width 29 height 12
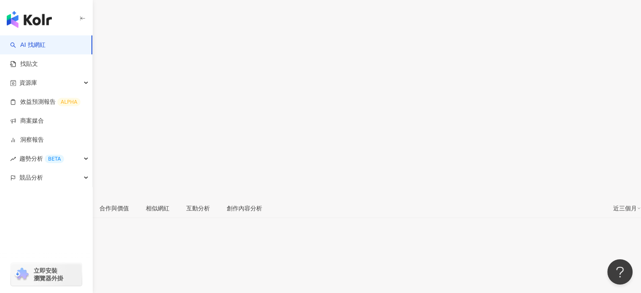
click at [29, 66] on span "4,649" at bounding box center [14, 72] width 29 height 12
copy span "4,649"
click at [32, 91] on span "0.44%" at bounding box center [16, 99] width 32 height 16
drag, startPoint x: 453, startPoint y: 29, endPoint x: 480, endPoint y: 30, distance: 27.0
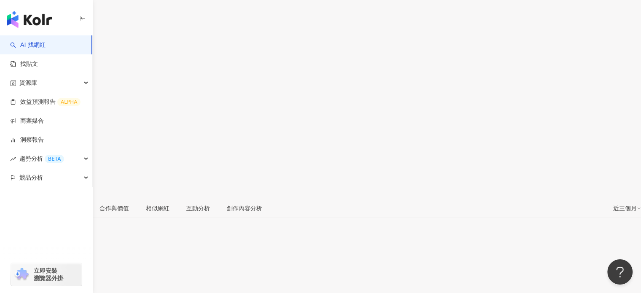
click at [482, 80] on div "互動率 0.44%" at bounding box center [320, 93] width 641 height 27
copy span "0.44%"
click at [32, 118] on span "25.2%" at bounding box center [16, 126] width 32 height 16
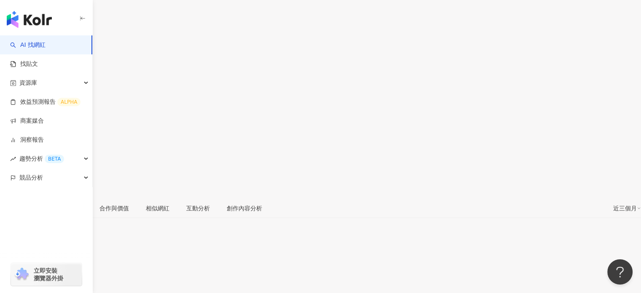
copy span "25.2%"
click at [19, 46] on div "8.8萬" at bounding box center [10, 49] width 15 height 7
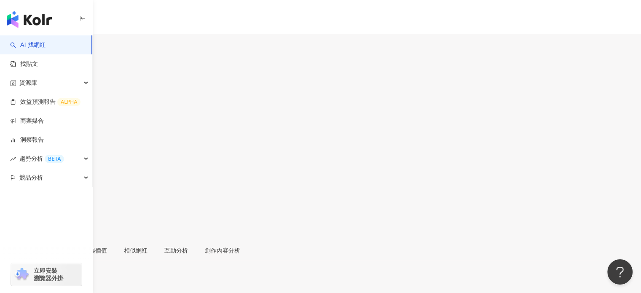
click at [22, 35] on button "8.8萬" at bounding box center [11, 44] width 22 height 21
